Goal: Subscribe to service/newsletter

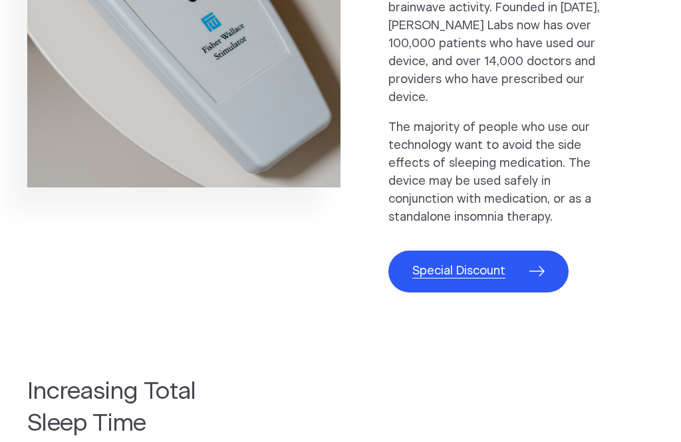
scroll to position [795, 0]
click at [495, 263] on span "Special Discount" at bounding box center [458, 272] width 93 height 18
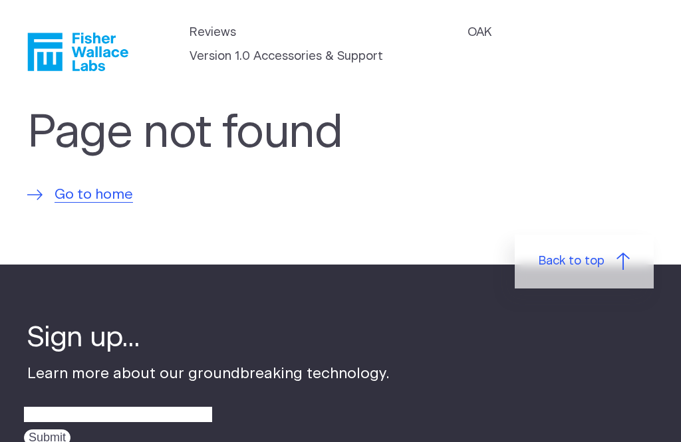
click at [106, 189] on span "Go to home" at bounding box center [94, 194] width 78 height 21
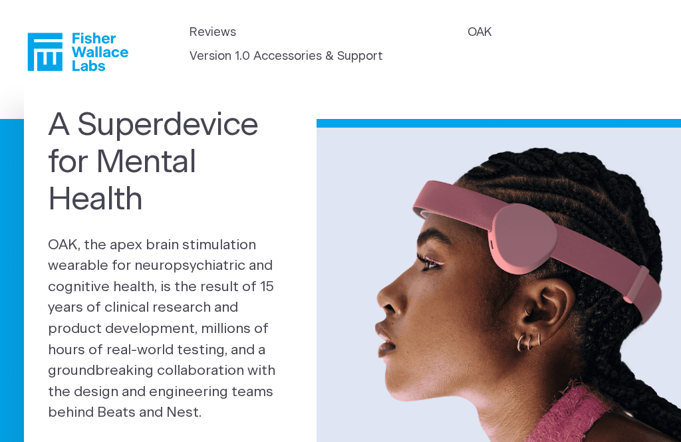
click at [482, 35] on link "OAK" at bounding box center [479, 33] width 24 height 18
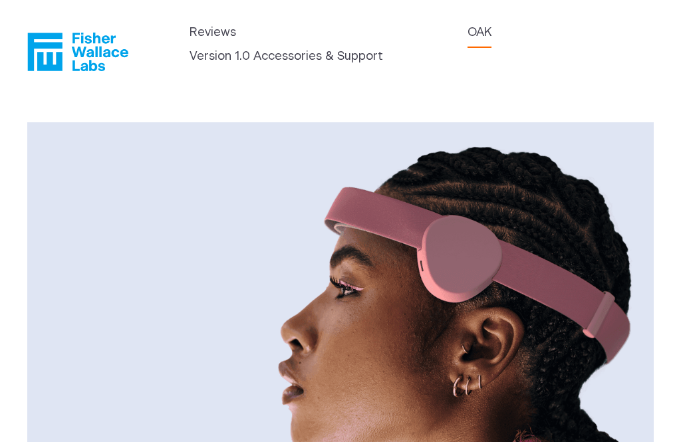
click at [314, 64] on link "Version 1.0 Accessories & Support" at bounding box center [285, 57] width 193 height 18
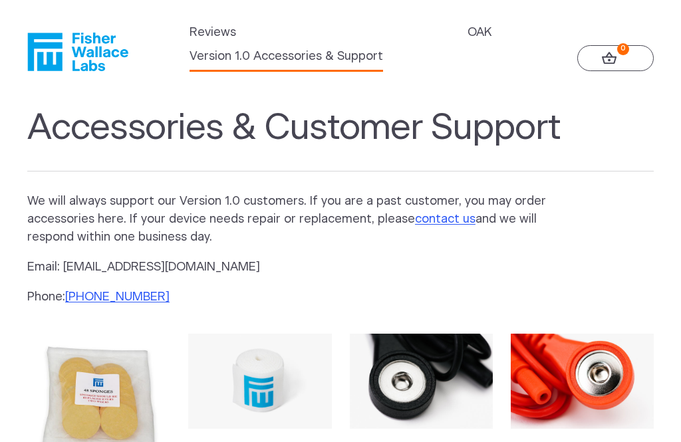
click at [233, 29] on link "Reviews" at bounding box center [212, 33] width 47 height 18
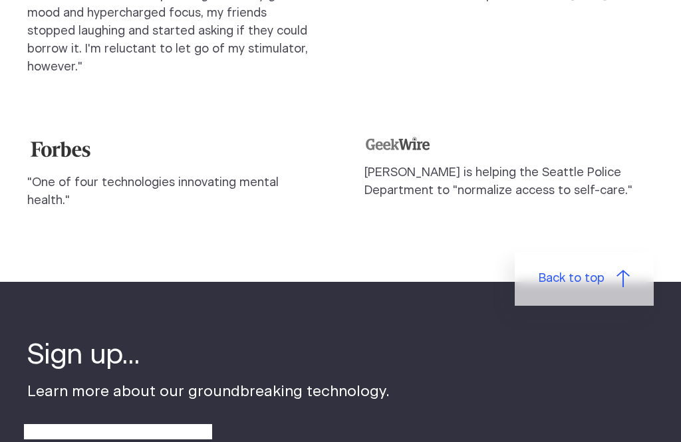
scroll to position [1355, 0]
click at [150, 423] on input "email" at bounding box center [118, 433] width 188 height 21
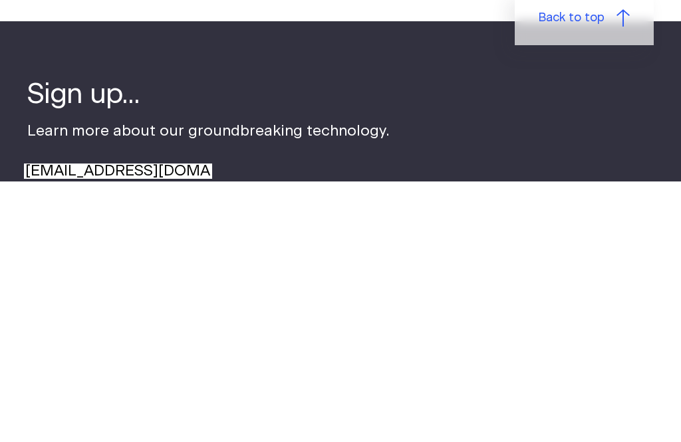
type input "jmduffy1314@gmail.com"
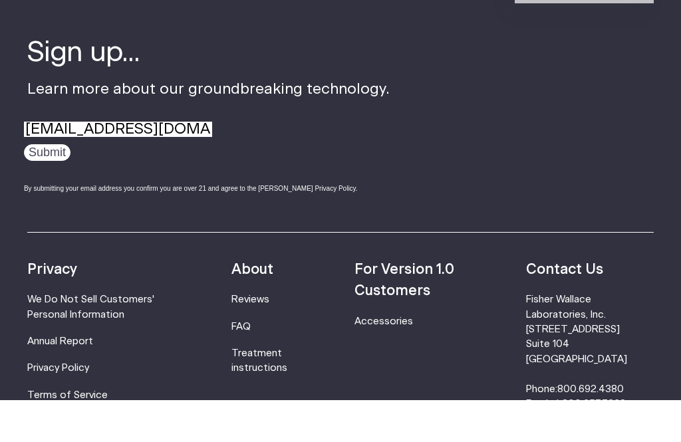
scroll to position [1659, 0]
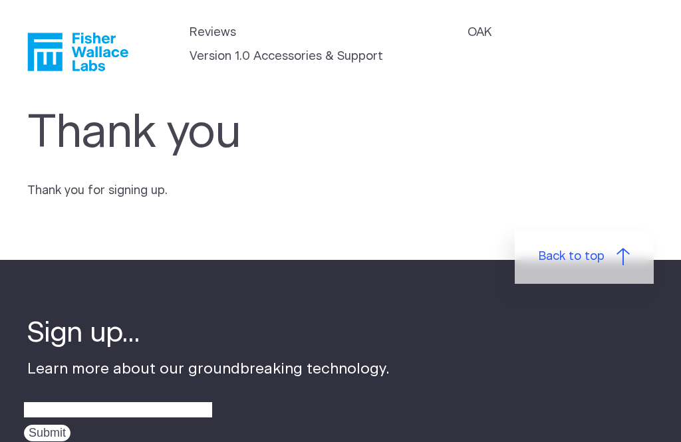
click at [481, 36] on link "OAK" at bounding box center [479, 33] width 24 height 18
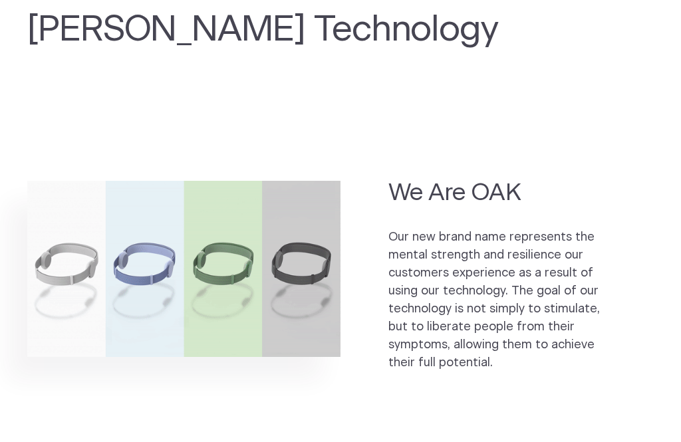
scroll to position [646, 0]
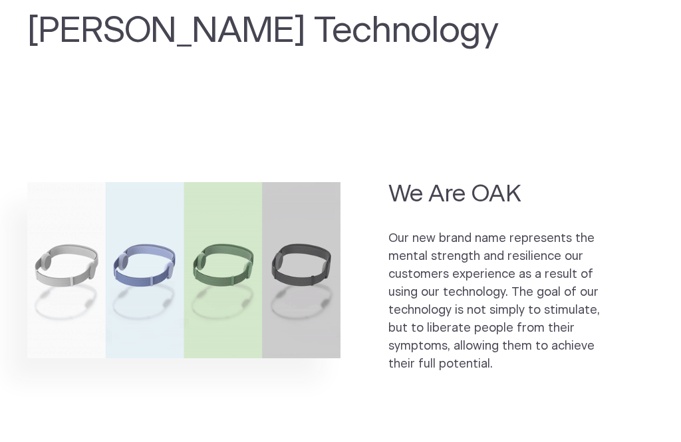
click at [499, 197] on h2 "We Are OAK" at bounding box center [496, 196] width 217 height 32
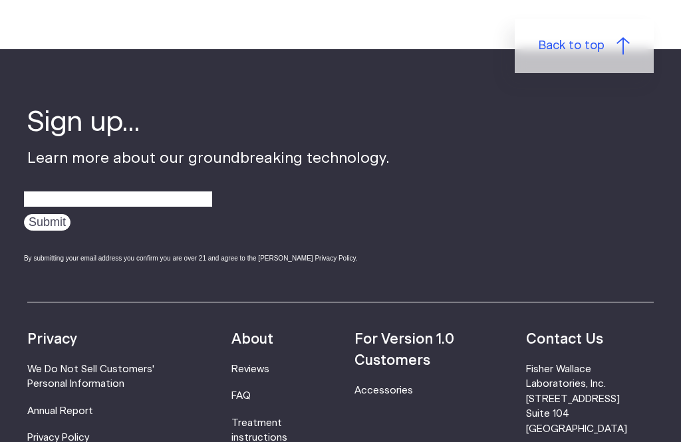
scroll to position [2026, 0]
click at [273, 418] on link "Treatment instructions" at bounding box center [259, 430] width 56 height 25
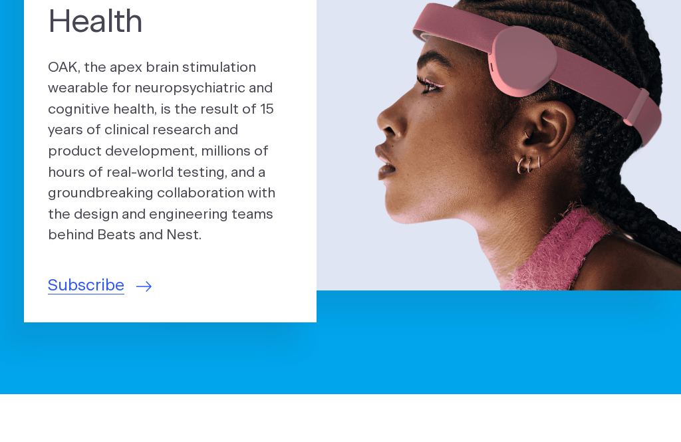
scroll to position [178, 0]
click at [74, 281] on span "Subscribe" at bounding box center [86, 286] width 76 height 25
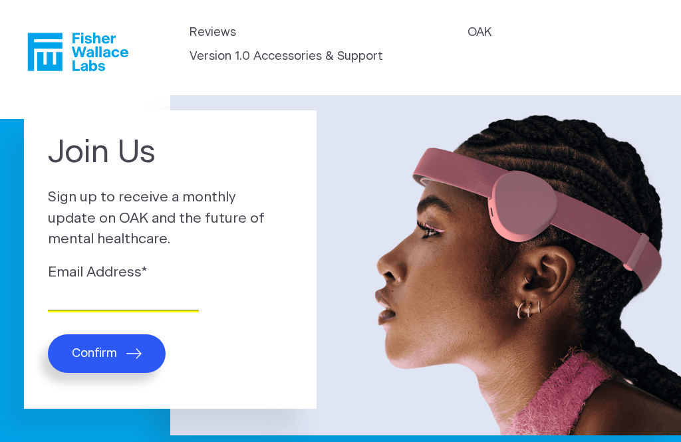
click at [164, 295] on input "Email Address *" at bounding box center [123, 300] width 151 height 21
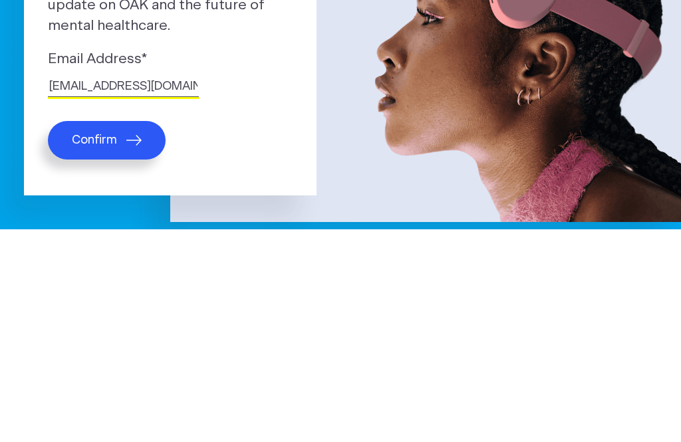
type input "jmduffy1314@gmail.com"
click at [72, 346] on span "Confirm" at bounding box center [94, 353] width 45 height 15
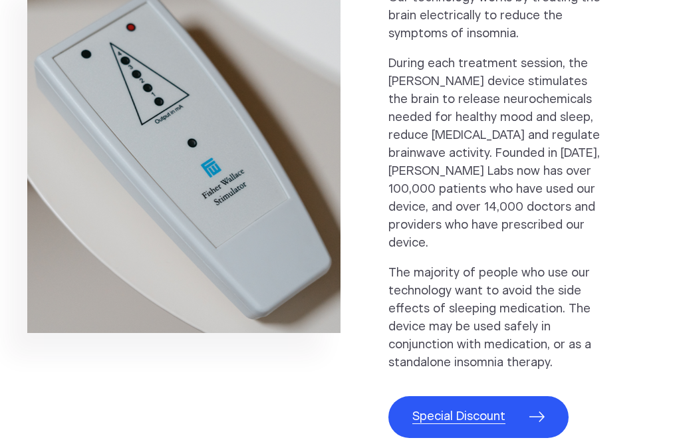
scroll to position [650, 0]
click at [505, 396] on link "Special Discount" at bounding box center [478, 417] width 180 height 42
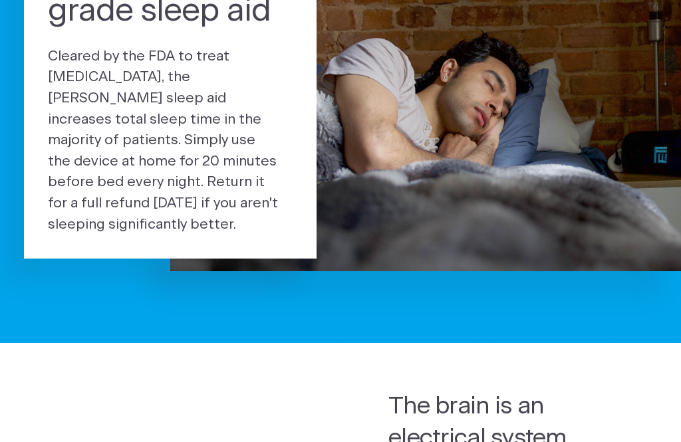
scroll to position [0, 0]
